Goal: Information Seeking & Learning: Learn about a topic

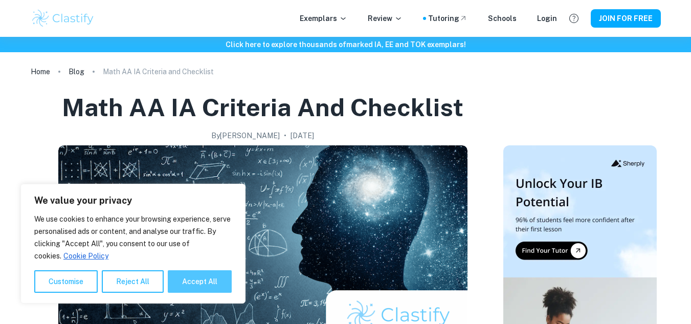
click at [211, 286] on button "Accept All" at bounding box center [200, 281] width 64 height 23
checkbox input "true"
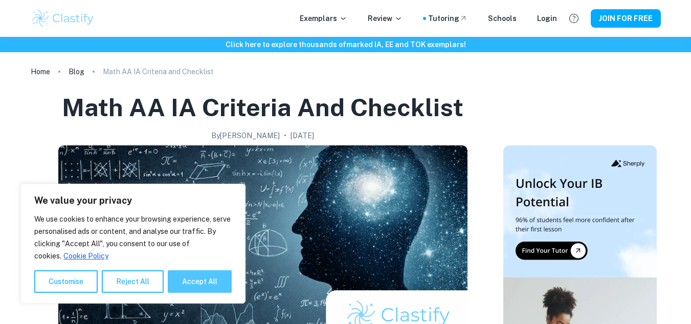
checkbox input "true"
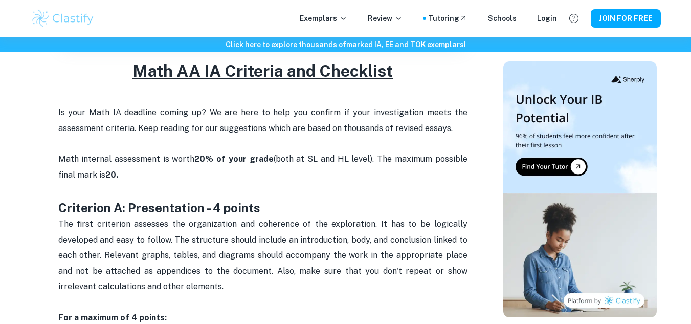
scroll to position [357, 0]
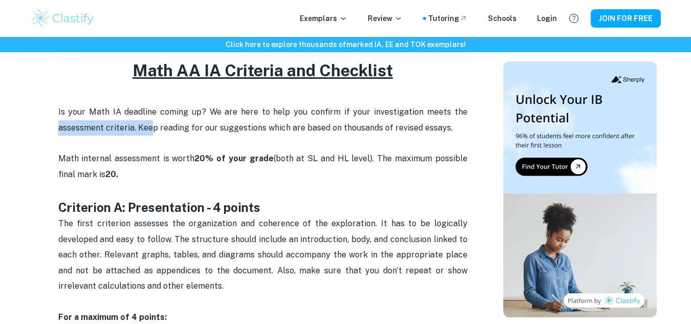
drag, startPoint x: 59, startPoint y: 128, endPoint x: 153, endPoint y: 132, distance: 93.2
click at [153, 132] on p "Is your Math IA deadline coming up? We are here to help you confirm if your inv…" at bounding box center [262, 143] width 409 height 78
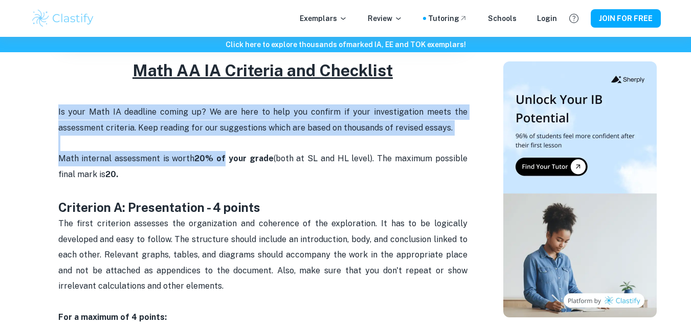
drag, startPoint x: 55, startPoint y: 112, endPoint x: 219, endPoint y: 164, distance: 172.0
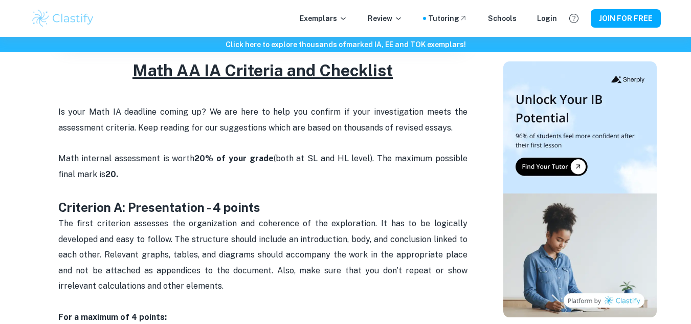
click at [243, 171] on p "Is your Math IA deadline coming up? We are here to help you confirm if your inv…" at bounding box center [262, 143] width 409 height 78
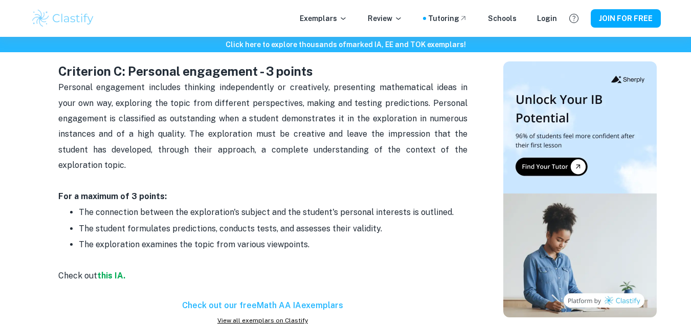
scroll to position [1077, 0]
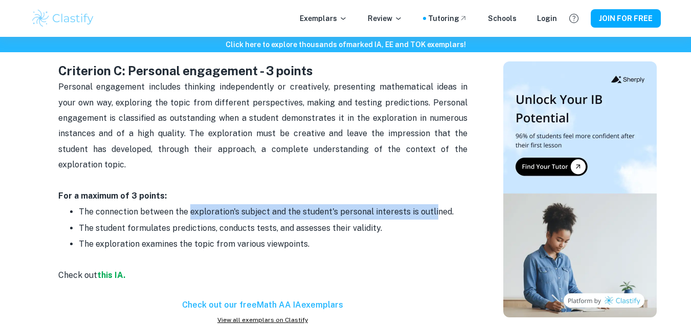
drag, startPoint x: 187, startPoint y: 201, endPoint x: 435, endPoint y: 191, distance: 247.4
click at [435, 204] on p "The connection between the exploration's subject and the student's personal int…" at bounding box center [273, 211] width 389 height 15
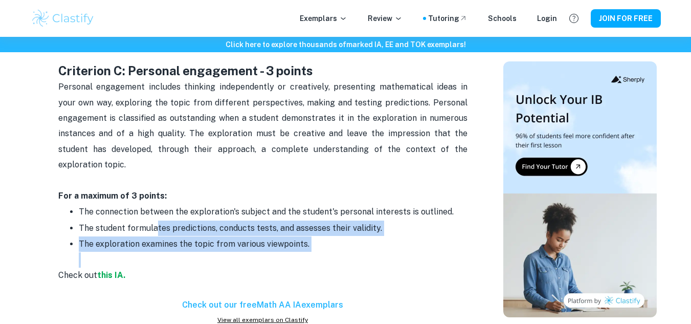
drag, startPoint x: 390, startPoint y: 241, endPoint x: 156, endPoint y: 214, distance: 235.9
click at [156, 214] on ul "The connection between the exploration's subject and the student's personal int…" at bounding box center [262, 236] width 409 height 64
click at [353, 237] on p "The exploration examines the topic from various viewpoints." at bounding box center [273, 251] width 389 height 31
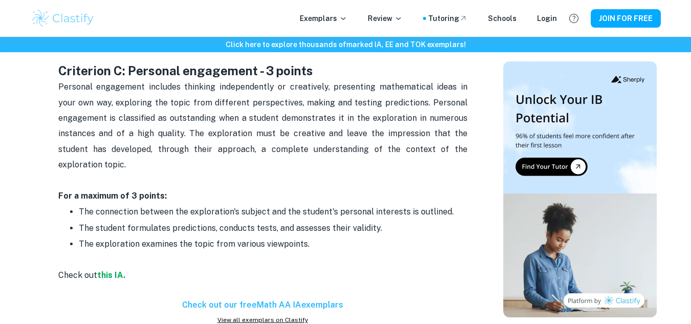
drag, startPoint x: 230, startPoint y: 210, endPoint x: 389, endPoint y: 211, distance: 159.2
click at [389, 221] on p "The student formulates predictions, conducts tests, and assesses their validity." at bounding box center [273, 228] width 389 height 15
click at [339, 236] on p "The exploration examines the topic from various viewpoints." at bounding box center [273, 251] width 389 height 31
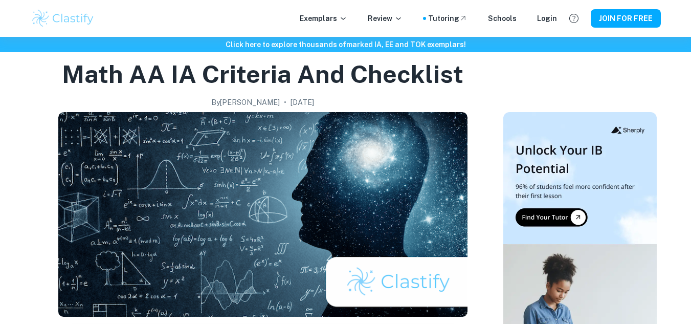
scroll to position [0, 0]
